Goal: Task Accomplishment & Management: Use online tool/utility

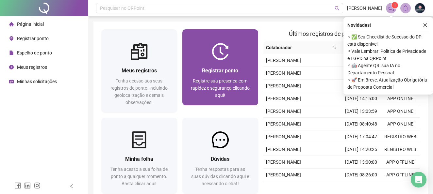
click at [227, 47] on img at bounding box center [220, 51] width 17 height 17
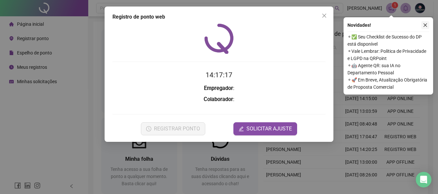
click at [425, 22] on button "button" at bounding box center [425, 25] width 8 height 8
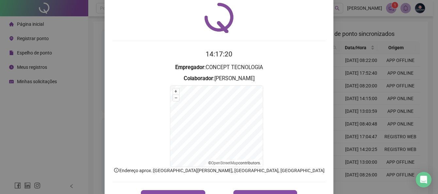
scroll to position [44, 0]
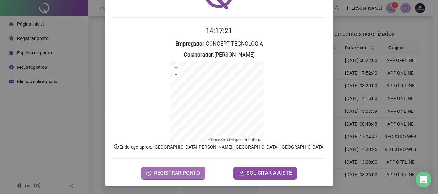
click at [165, 173] on span "REGISTRAR PONTO" at bounding box center [177, 174] width 46 height 8
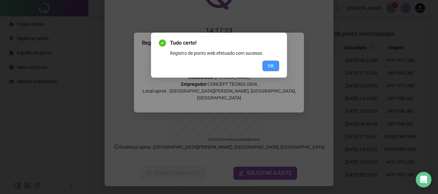
click at [272, 65] on span "OK" at bounding box center [271, 65] width 6 height 7
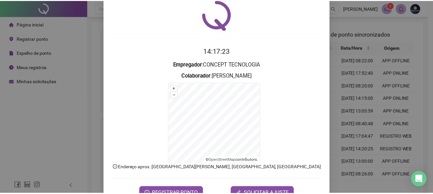
scroll to position [0, 0]
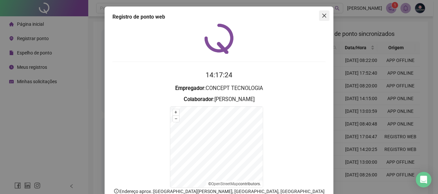
click at [325, 15] on span "Close" at bounding box center [324, 15] width 10 height 5
